Goal: Transaction & Acquisition: Purchase product/service

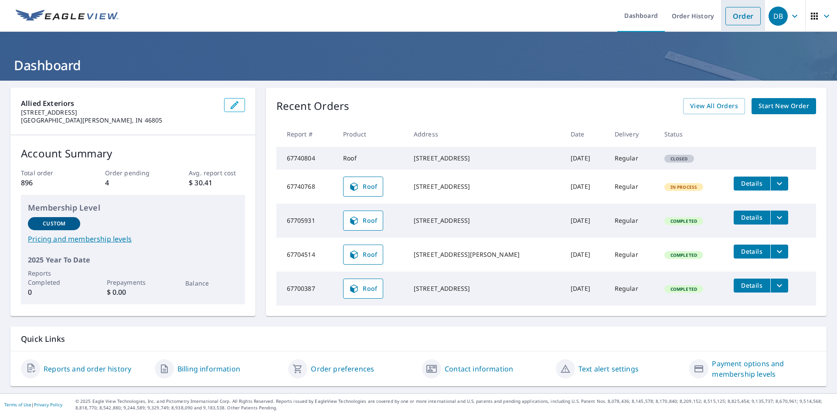
click at [725, 20] on link "Order" at bounding box center [742, 16] width 35 height 18
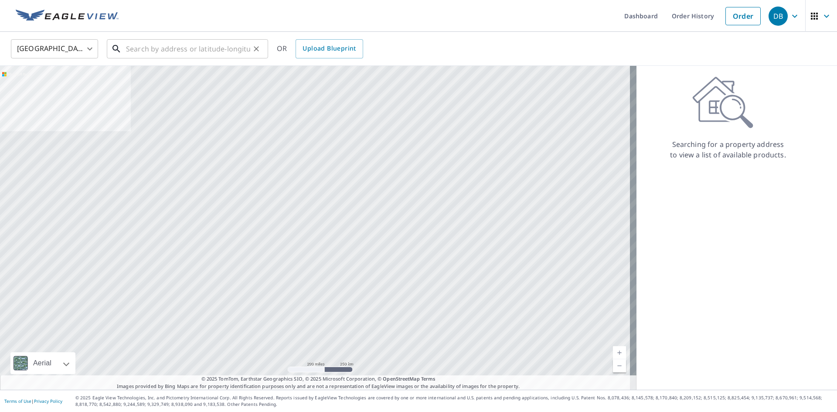
click at [214, 51] on input "text" at bounding box center [188, 49] width 124 height 24
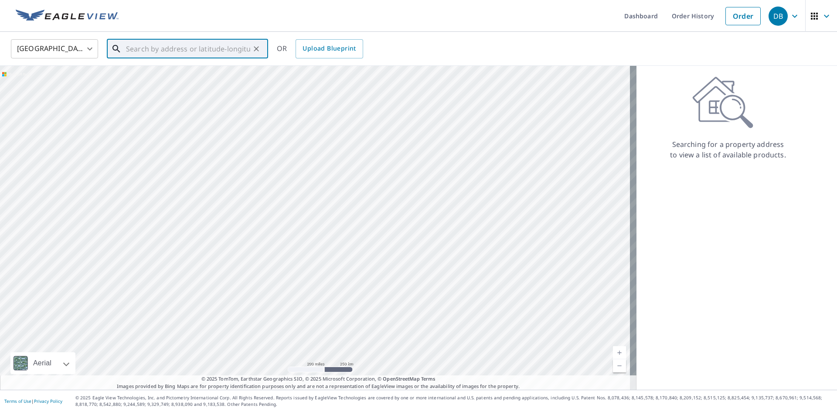
paste input "5580 West 700 South"
click at [205, 85] on p "North Judson, IN 46366" at bounding box center [192, 83] width 137 height 9
type input "5580 W 700 S North Judson, IN 46366"
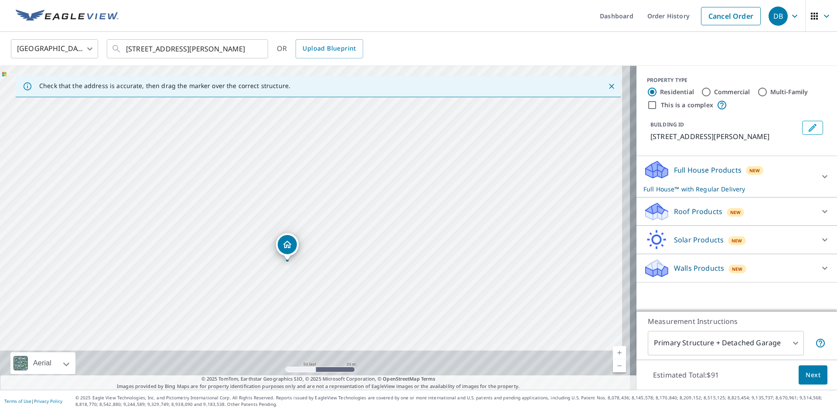
drag, startPoint x: 315, startPoint y: 308, endPoint x: 293, endPoint y: 196, distance: 114.2
click at [293, 196] on div "5580 W 700 S North Judson, IN 46366" at bounding box center [318, 228] width 636 height 324
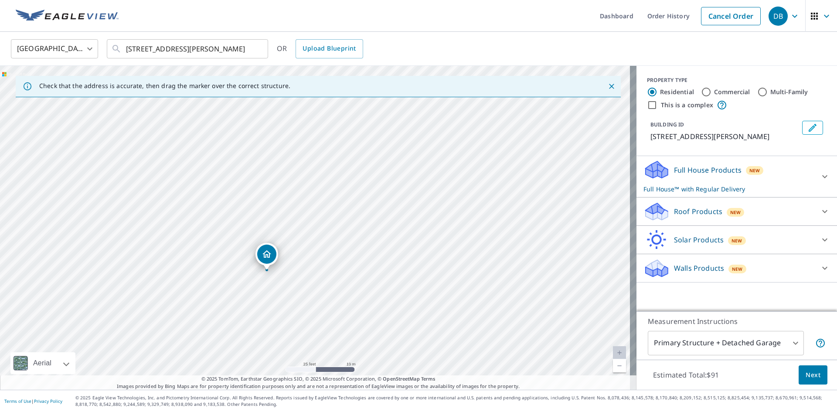
click at [800, 180] on div "Full House Products New Full House™ with Regular Delivery" at bounding box center [728, 176] width 171 height 34
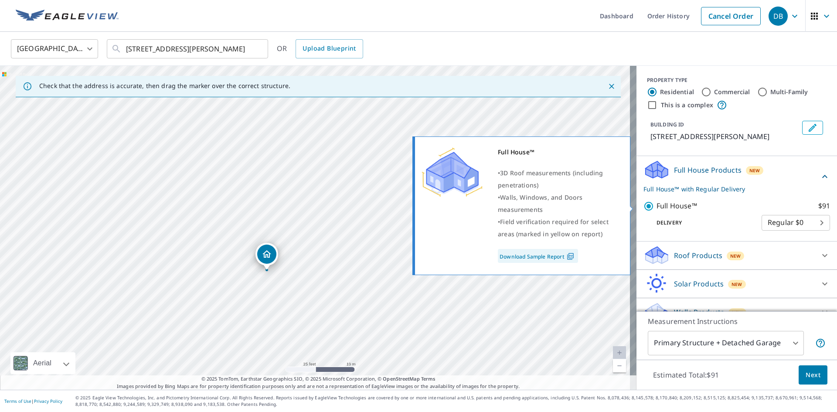
click at [643, 207] on input "Full House™ $91" at bounding box center [649, 206] width 13 height 10
checkbox input "false"
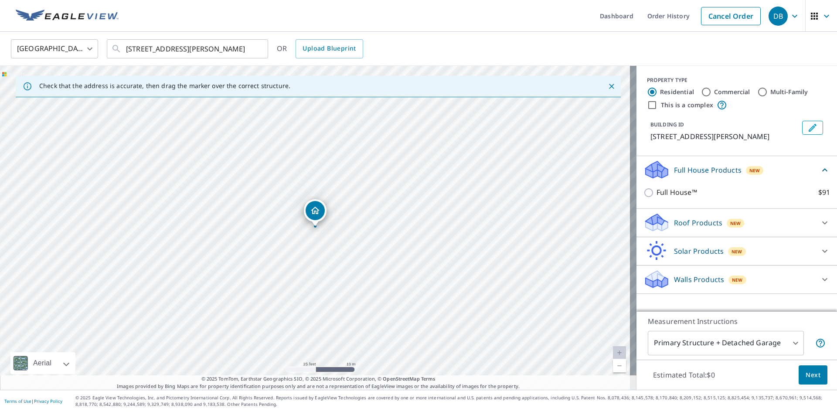
click at [731, 227] on div "New" at bounding box center [735, 223] width 18 height 9
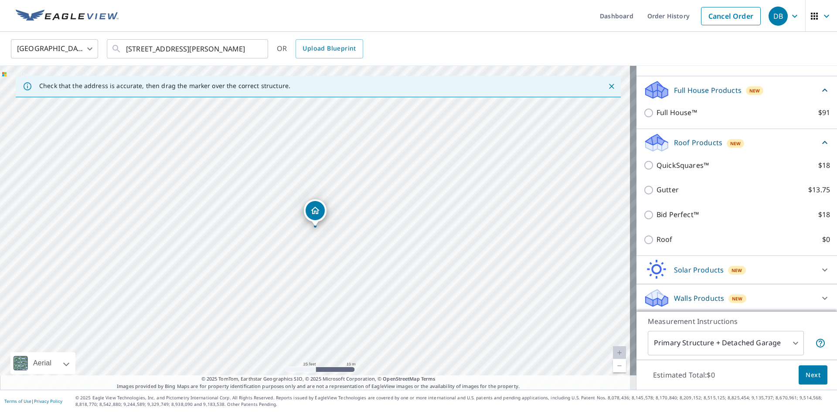
scroll to position [81, 0]
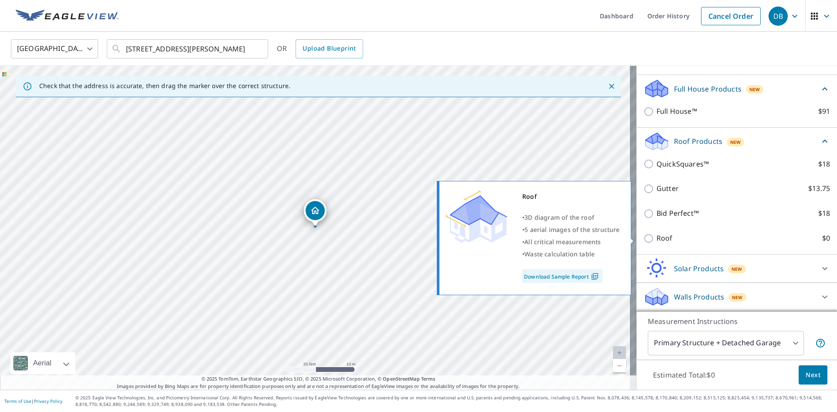
click at [645, 235] on input "Roof $0" at bounding box center [649, 238] width 13 height 10
checkbox input "true"
type input "3"
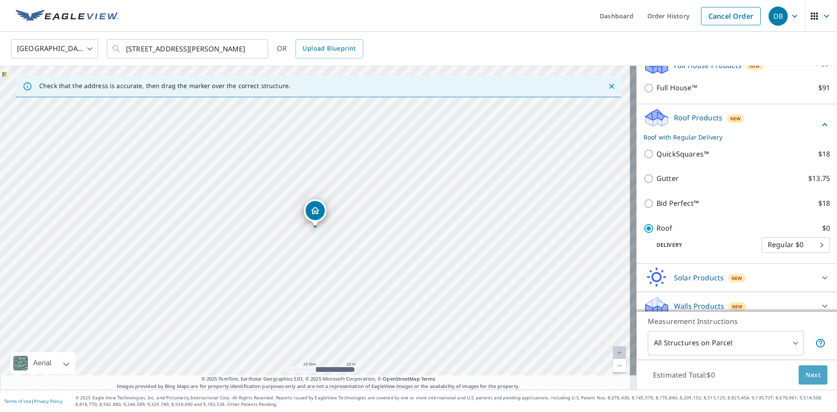
click at [810, 380] on button "Next" at bounding box center [812, 375] width 29 height 20
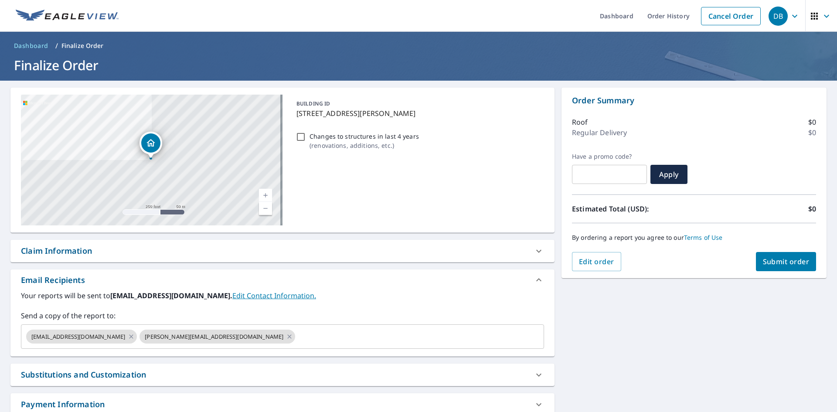
click at [790, 262] on span "Submit order" at bounding box center [786, 262] width 47 height 10
checkbox input "true"
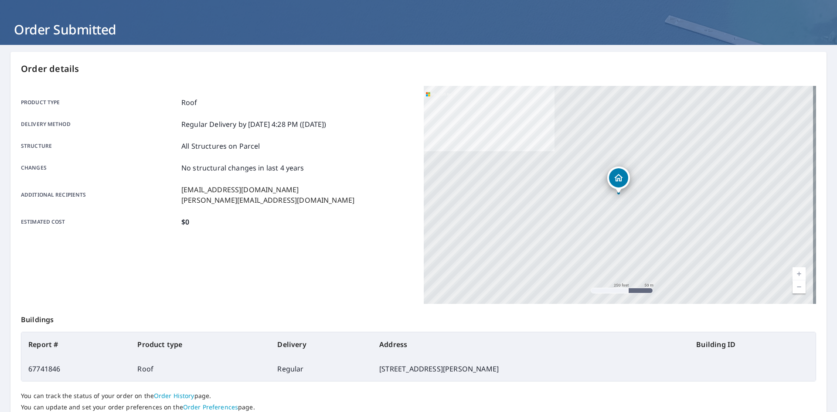
scroll to position [87, 0]
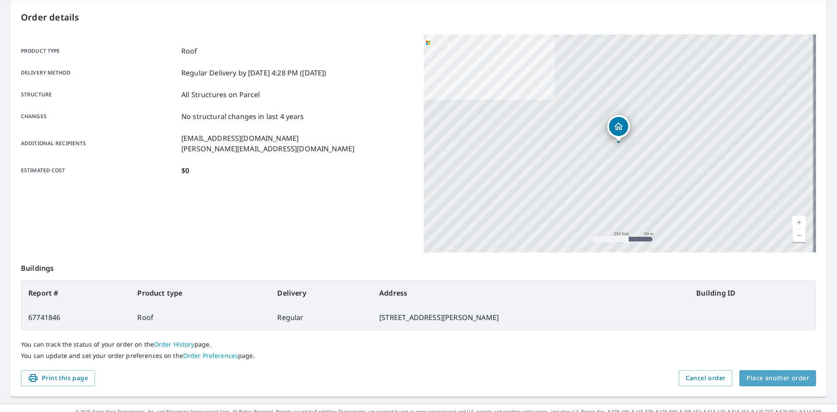
click at [782, 380] on span "Place another order" at bounding box center [777, 378] width 63 height 11
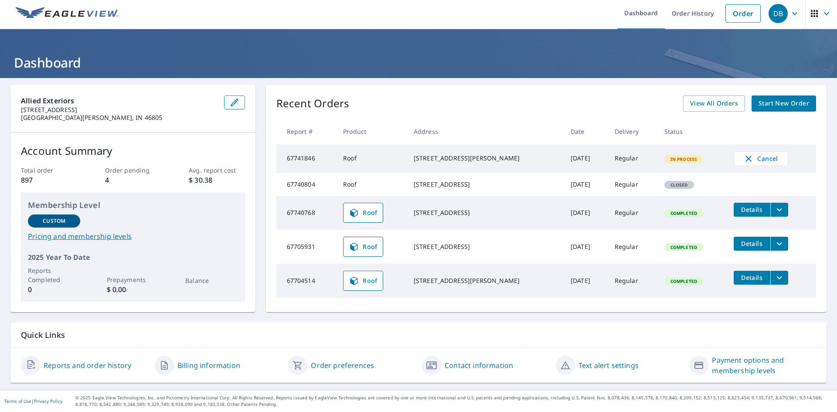
scroll to position [10, 0]
click at [779, 211] on td "Details" at bounding box center [770, 210] width 89 height 28
click at [777, 216] on button "filesDropdownBtn-67740768" at bounding box center [779, 210] width 18 height 14
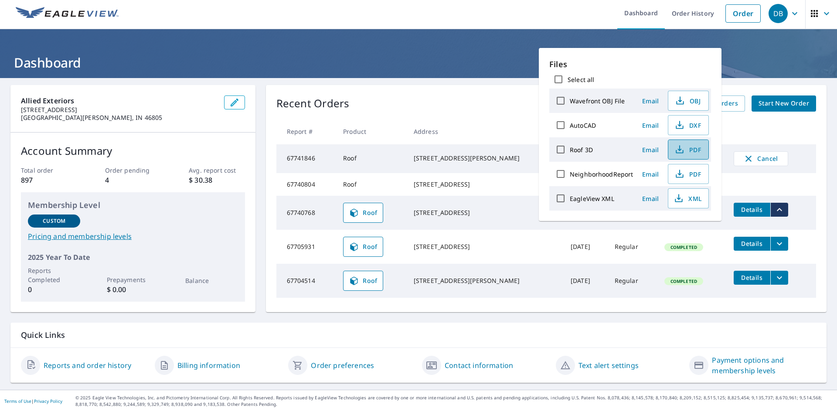
click at [698, 150] on span "PDF" at bounding box center [687, 149] width 28 height 10
click at [400, 78] on div "Allied Exteriors [STREET_ADDRESS][PERSON_NAME] Account Summary Total order 897 …" at bounding box center [418, 234] width 837 height 312
